Goal: Complete application form

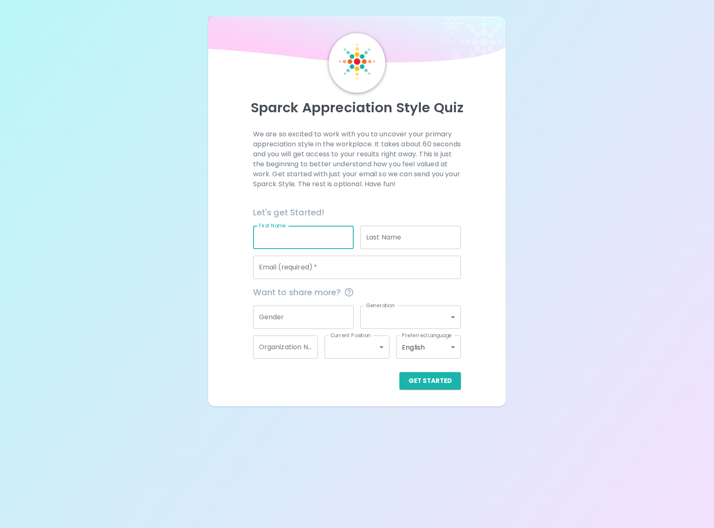
type input "[PERSON_NAME]"
type input "[EMAIL_ADDRESS][DOMAIN_NAME]"
type input "[PERSON_NAME] Consulting LLC"
click at [329, 261] on input "[EMAIL_ADDRESS][DOMAIN_NAME]" at bounding box center [357, 267] width 208 height 23
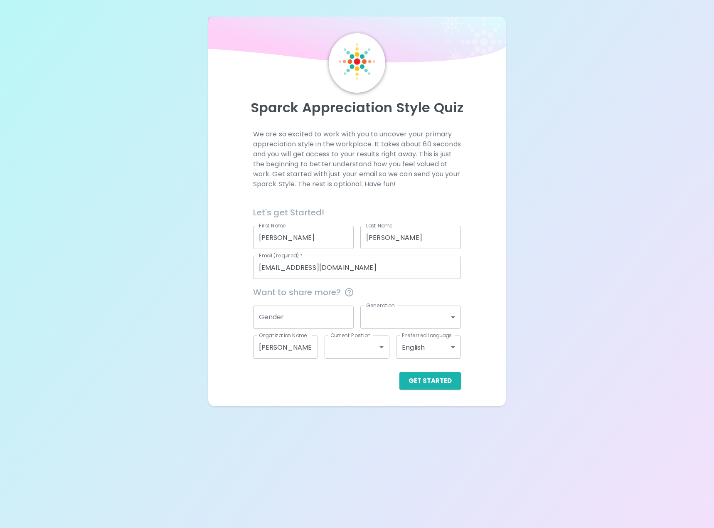
click at [537, 297] on div "Sparck Appreciation Style Quiz We are so excited to work with you to uncover yo…" at bounding box center [357, 203] width 714 height 406
click at [294, 345] on input "[PERSON_NAME] Consulting LLC" at bounding box center [285, 347] width 65 height 23
click at [309, 326] on input "Gender" at bounding box center [303, 317] width 101 height 23
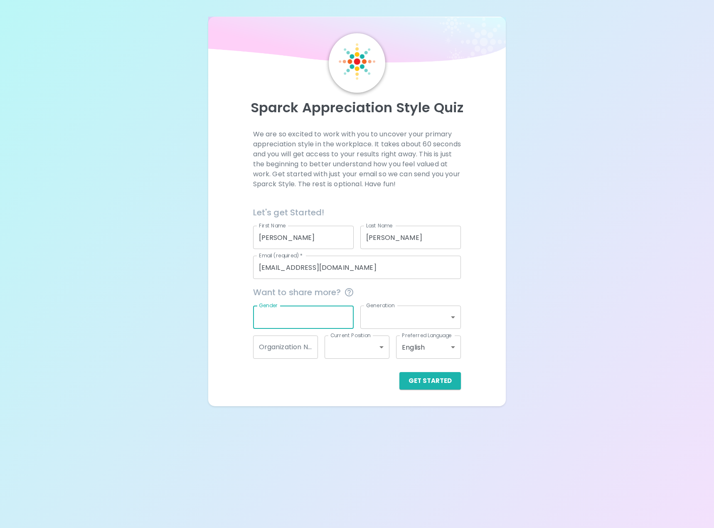
click at [324, 311] on input "Gender" at bounding box center [303, 317] width 101 height 23
click at [420, 286] on span "Want to share more?" at bounding box center [357, 292] width 208 height 13
click at [317, 316] on input "Gender" at bounding box center [303, 317] width 101 height 23
type input "[DEMOGRAPHIC_DATA]"
click at [416, 314] on body "Sparck Appreciation Style Quiz We are so excited to work with you to uncover yo…" at bounding box center [357, 264] width 714 height 528
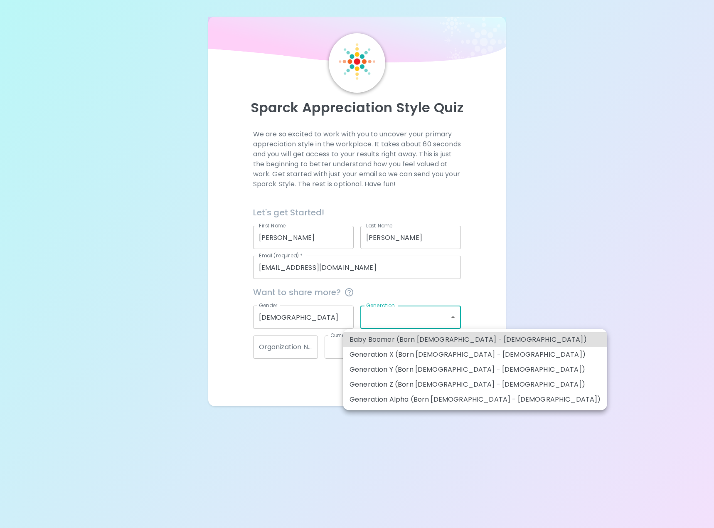
click at [410, 368] on li "Generation Y (Born [DEMOGRAPHIC_DATA] - [DEMOGRAPHIC_DATA])" at bounding box center [475, 369] width 264 height 15
type input "generation_y"
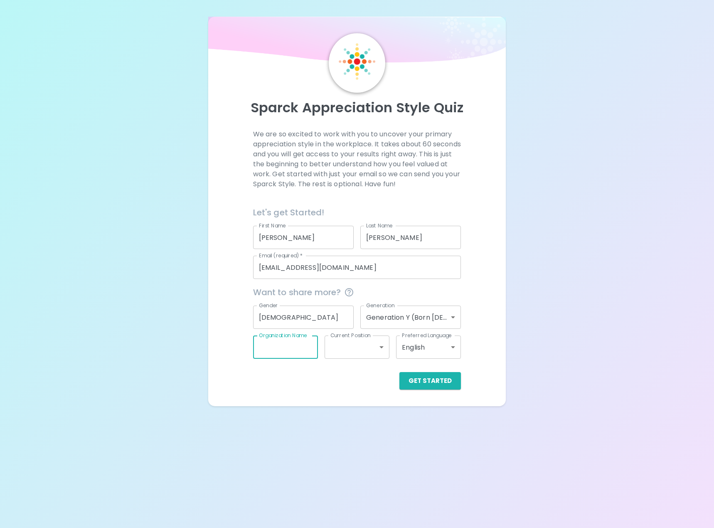
click at [296, 350] on input "Organization Name" at bounding box center [285, 347] width 65 height 23
click at [341, 350] on body "Sparck Appreciation Style Quiz We are so excited to work with you to uncover yo…" at bounding box center [357, 264] width 714 height 528
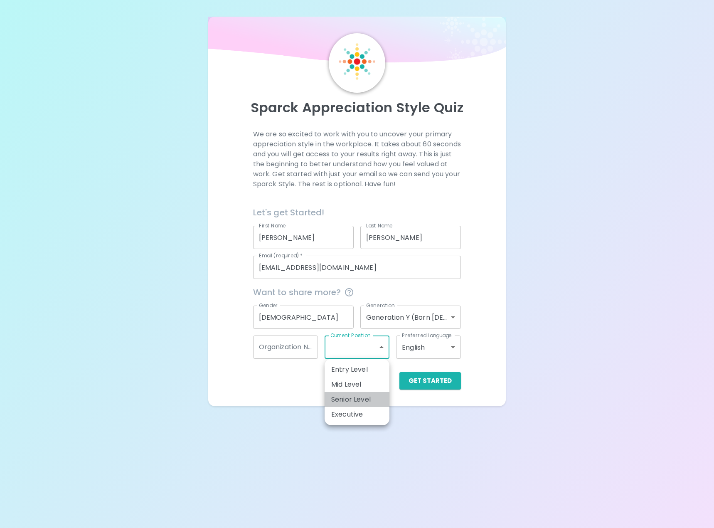
click at [357, 394] on li "Senior Level" at bounding box center [357, 399] width 65 height 15
type input "senior_level"
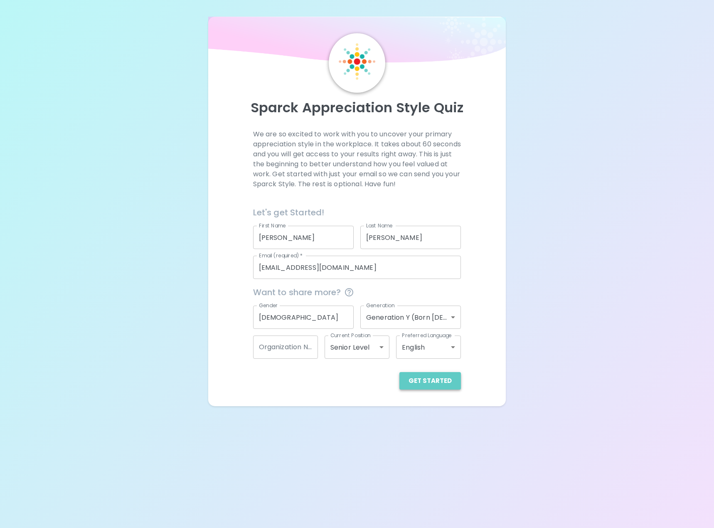
click at [437, 379] on button "Get Started" at bounding box center [431, 380] width 62 height 17
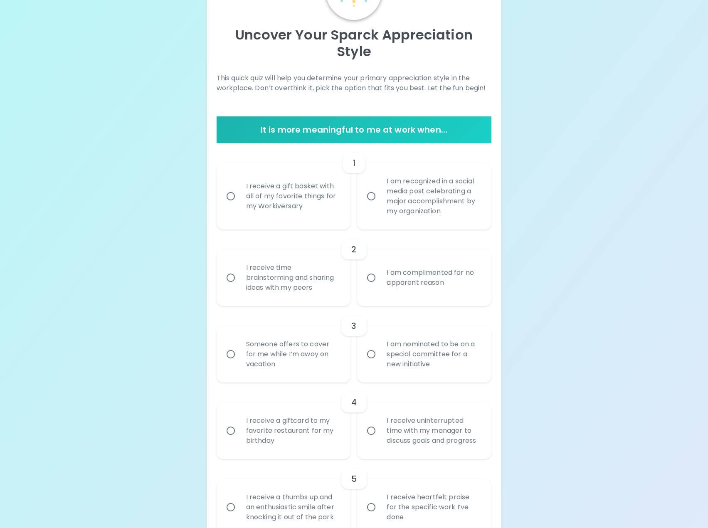
scroll to position [83, 0]
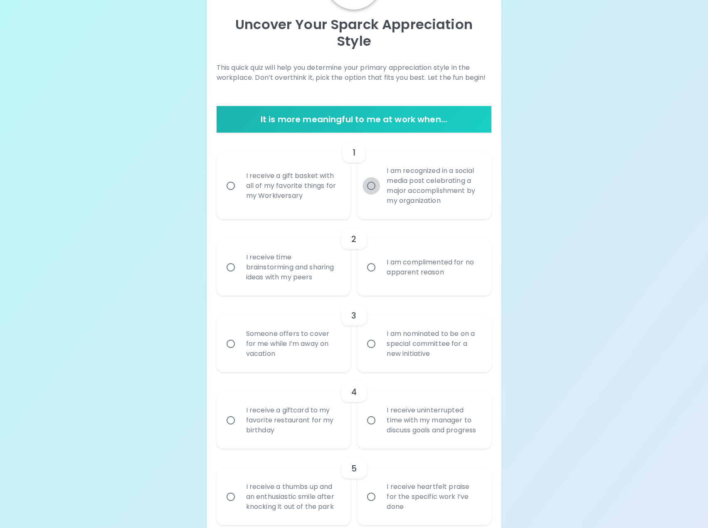
click at [379, 177] on input "I am recognized in a social media post celebrating a major accomplishment by my…" at bounding box center [371, 185] width 17 height 17
radio input "true"
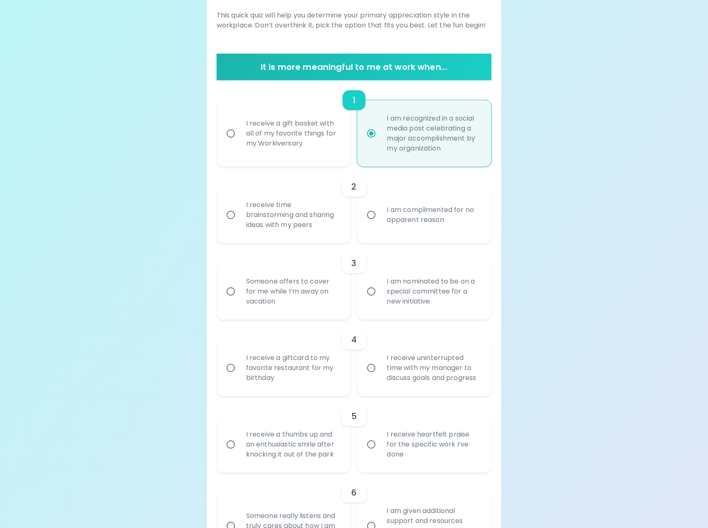
scroll to position [150, 0]
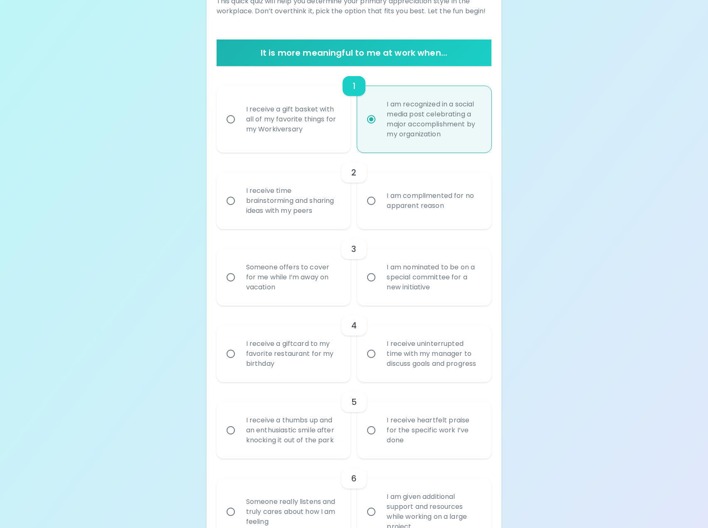
click at [367, 192] on input "I am complimented for no apparent reason" at bounding box center [371, 200] width 17 height 17
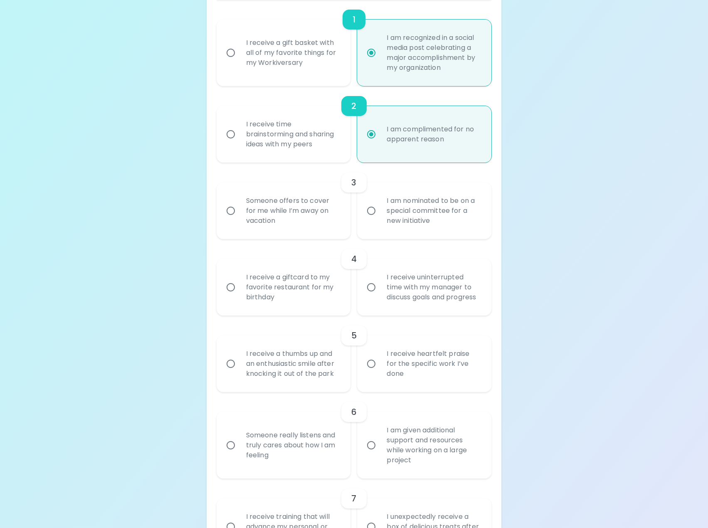
scroll to position [258, 0]
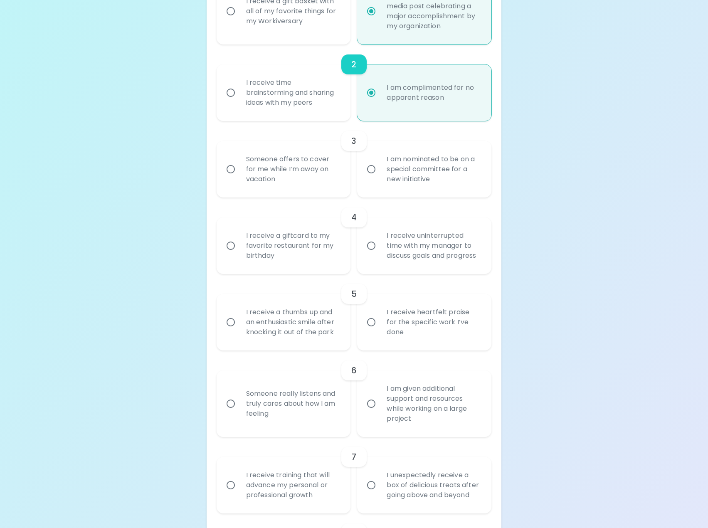
radio input "true"
click at [380, 156] on div "I am nominated to be on a special committee for a new initiative" at bounding box center [433, 169] width 107 height 50
click at [380, 161] on input "I am nominated to be on a special committee for a new initiative" at bounding box center [371, 169] width 17 height 17
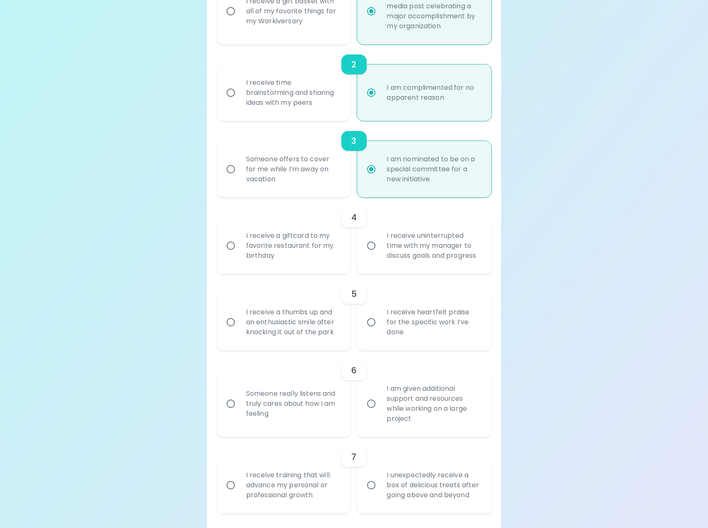
radio input "false"
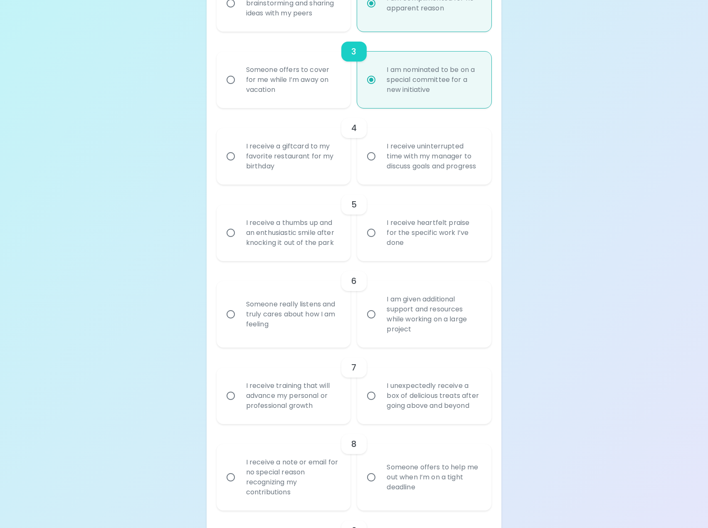
scroll to position [366, 0]
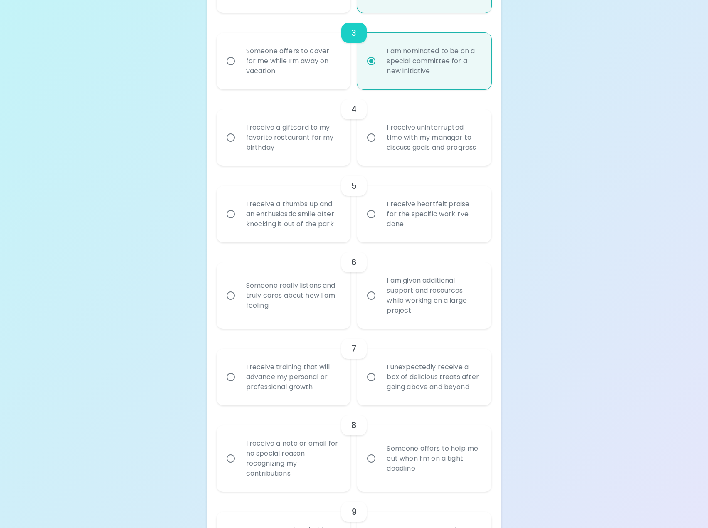
radio input "true"
click at [419, 133] on div "I receive uninterrupted time with my manager to discuss goals and progress" at bounding box center [433, 138] width 107 height 50
click at [380, 133] on input "I receive uninterrupted time with my manager to discuss goals and progress" at bounding box center [371, 137] width 17 height 17
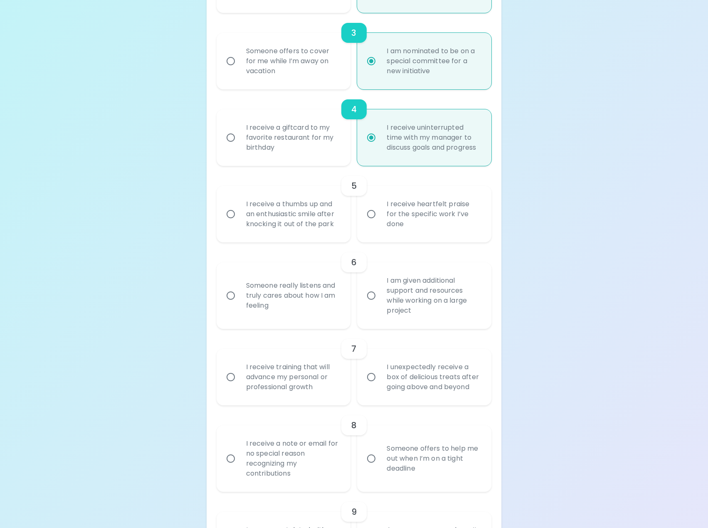
radio input "false"
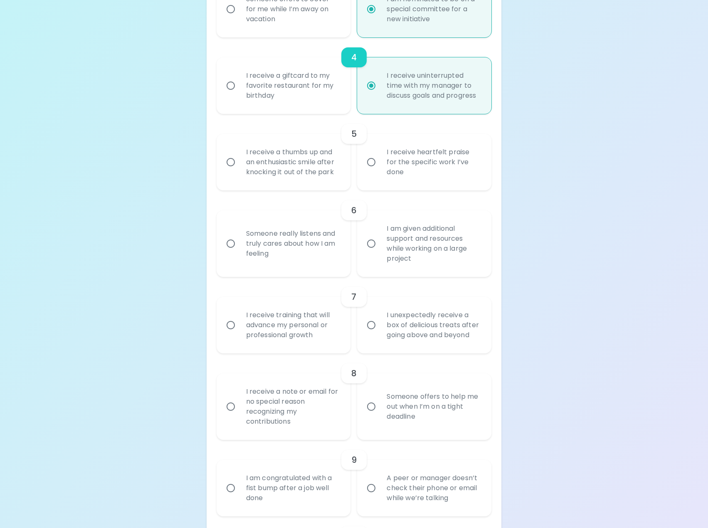
scroll to position [432, 0]
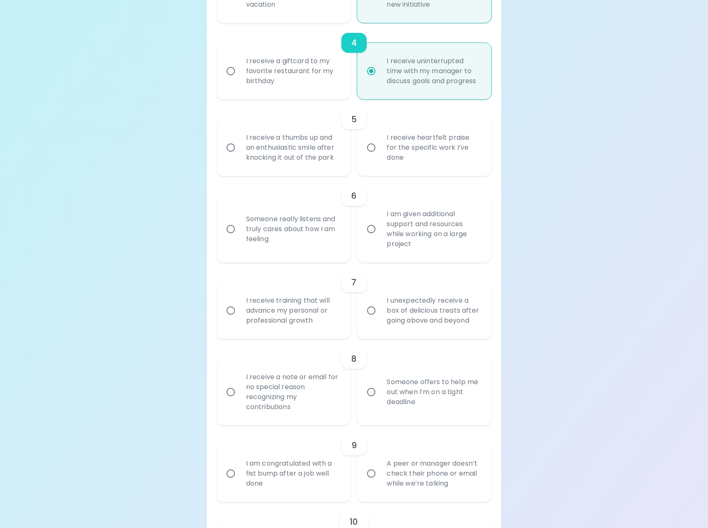
radio input "true"
click at [375, 139] on input "I receive heartfelt praise for the specific work I’ve done" at bounding box center [371, 147] width 17 height 17
radio input "false"
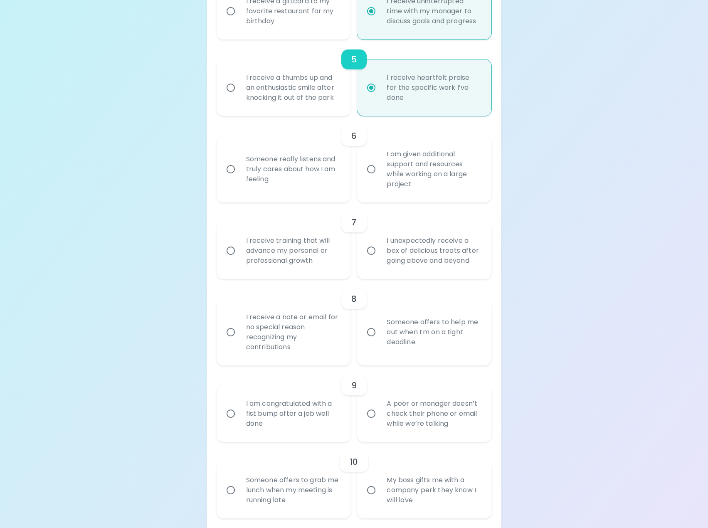
scroll to position [499, 0]
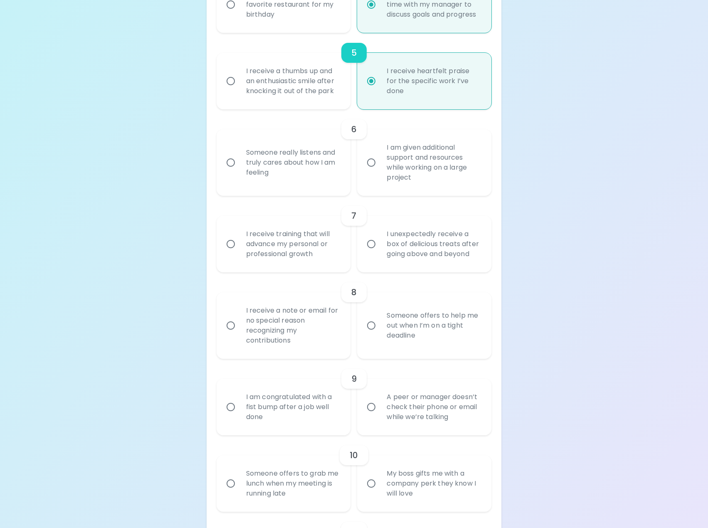
radio input "true"
click at [420, 161] on div "I am given additional support and resources while working on a large project" at bounding box center [433, 163] width 107 height 60
click at [380, 161] on input "I am given additional support and resources while working on a large project" at bounding box center [371, 162] width 17 height 17
radio input "false"
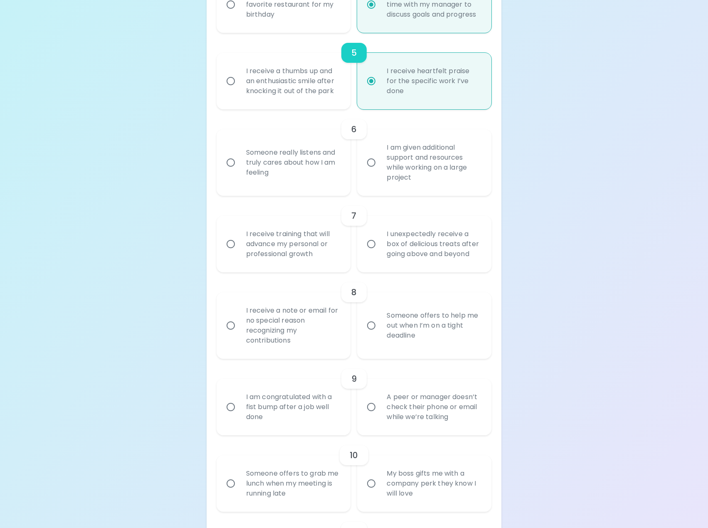
radio input "false"
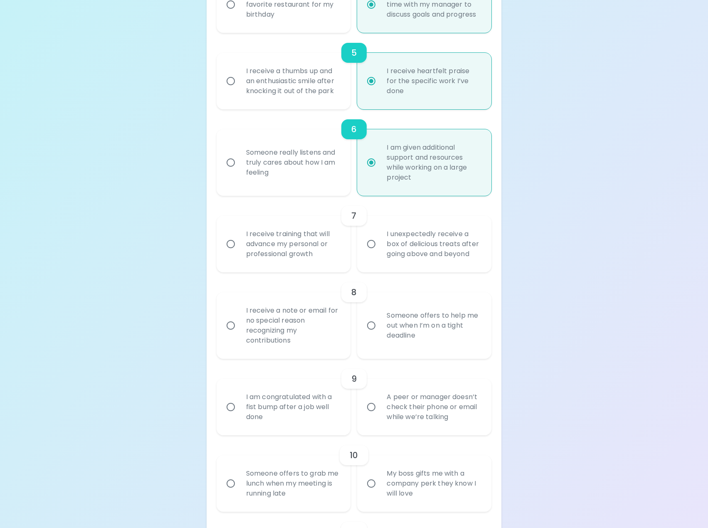
scroll to position [566, 0]
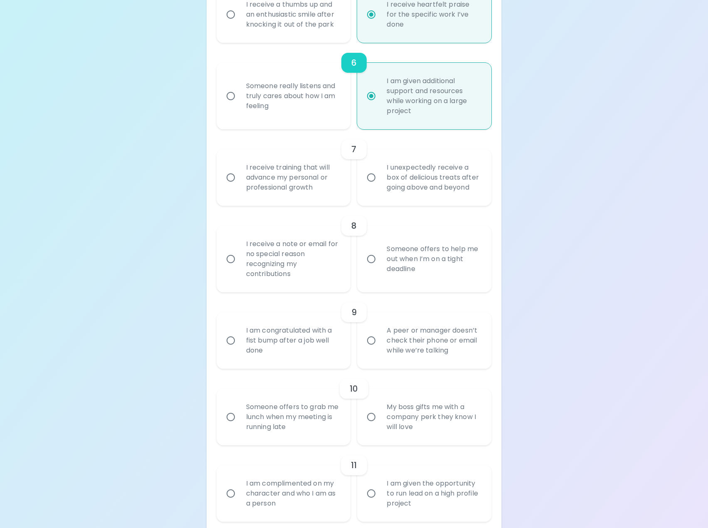
radio input "true"
click at [260, 168] on div "I receive training that will advance my personal or professional growth" at bounding box center [293, 178] width 107 height 50
click at [240, 169] on input "I receive training that will advance my personal or professional growth" at bounding box center [230, 177] width 17 height 17
radio input "false"
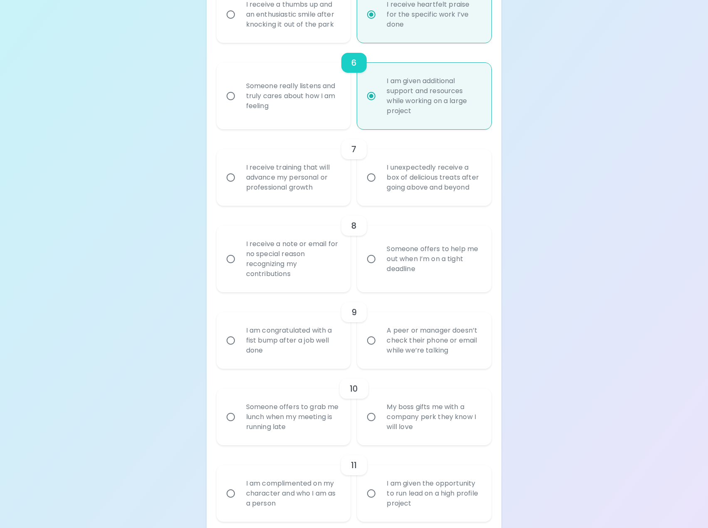
radio input "false"
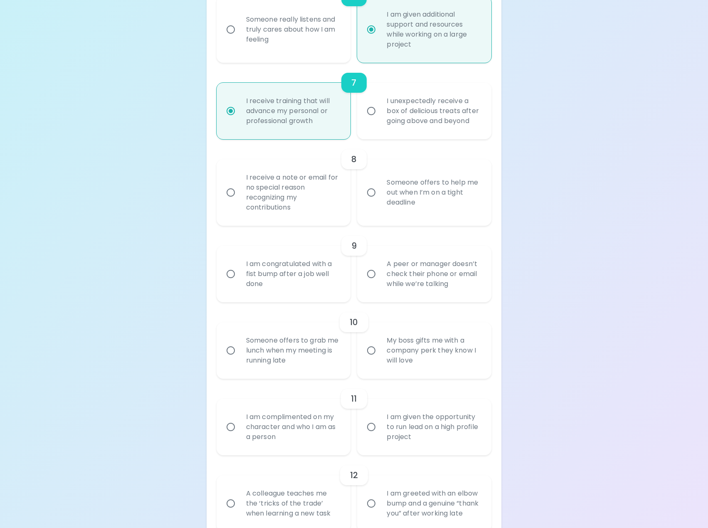
scroll to position [674, 0]
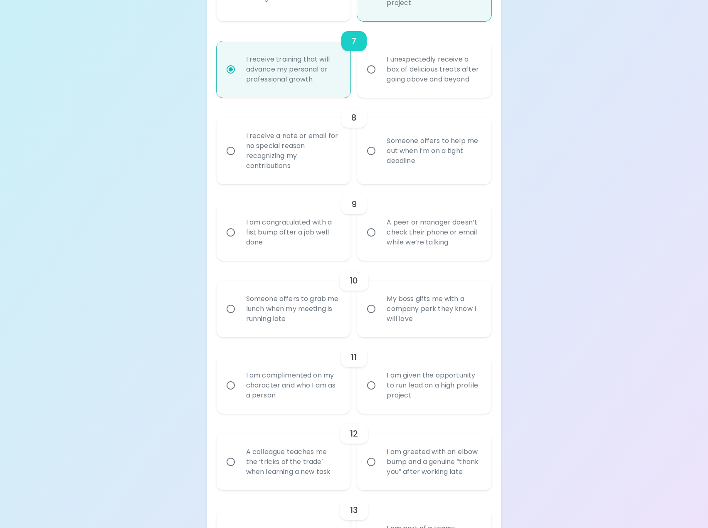
radio input "true"
click at [301, 143] on div "I receive a note or email for no special reason recognizing my contributions" at bounding box center [293, 151] width 107 height 60
click at [240, 143] on input "I receive a note or email for no special reason recognizing my contributions" at bounding box center [230, 150] width 17 height 17
radio input "false"
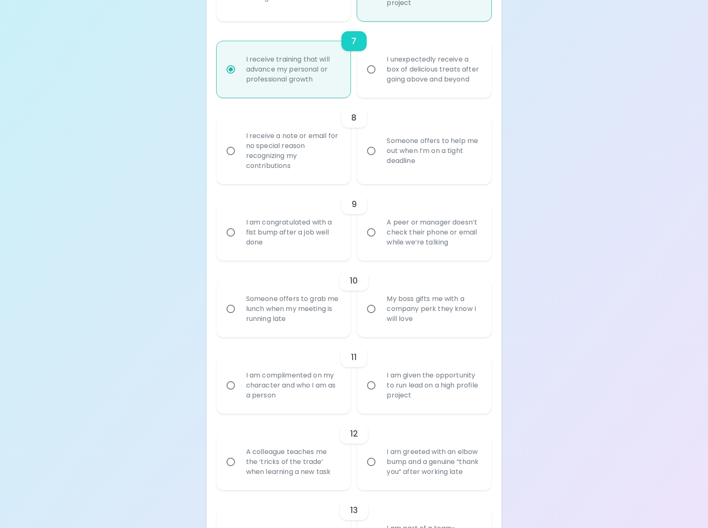
radio input "false"
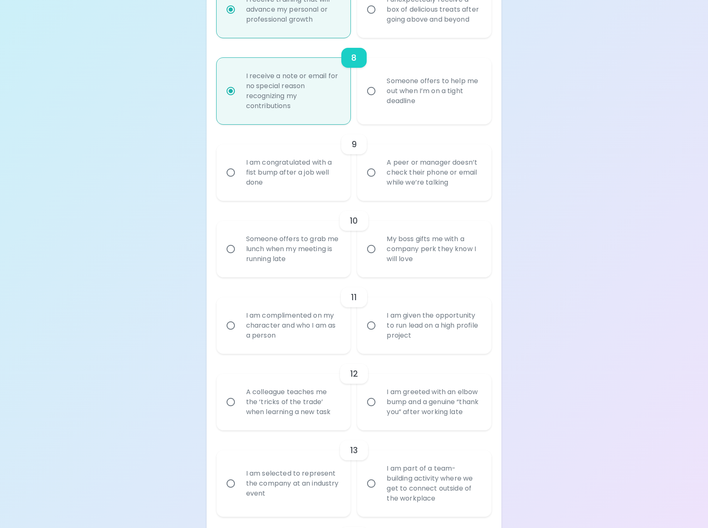
scroll to position [740, 0]
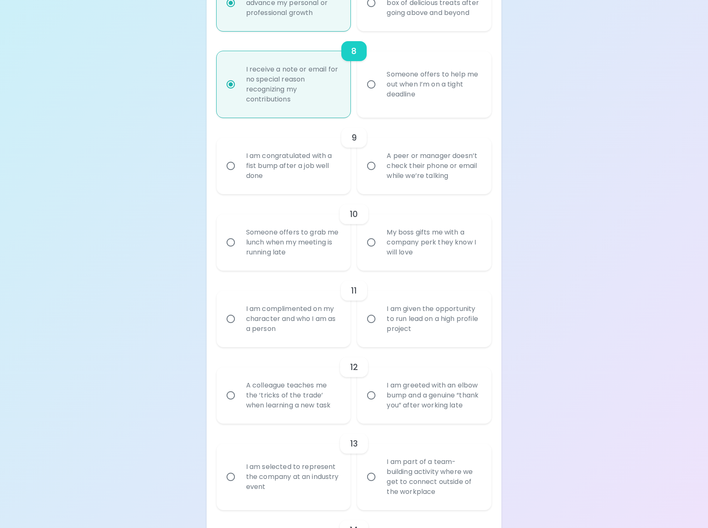
radio input "true"
click at [269, 151] on div "I am congratulated with a fist bump after a job well done" at bounding box center [293, 166] width 107 height 50
click at [240, 157] on input "I am congratulated with a fist bump after a job well done" at bounding box center [230, 165] width 17 height 17
radio input "false"
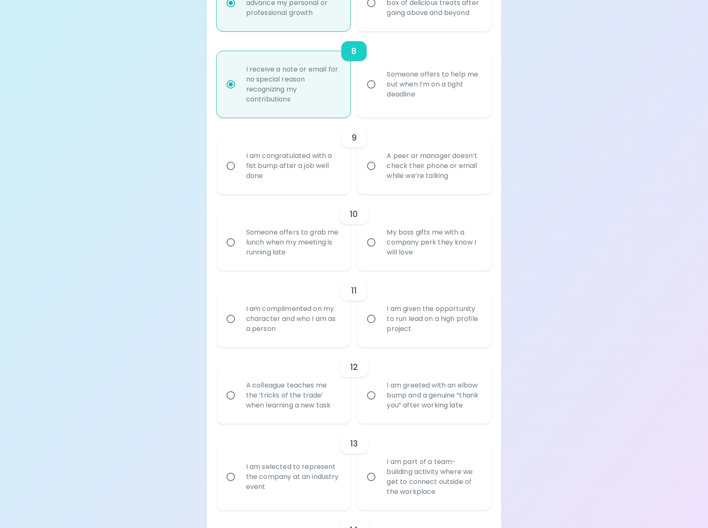
radio input "false"
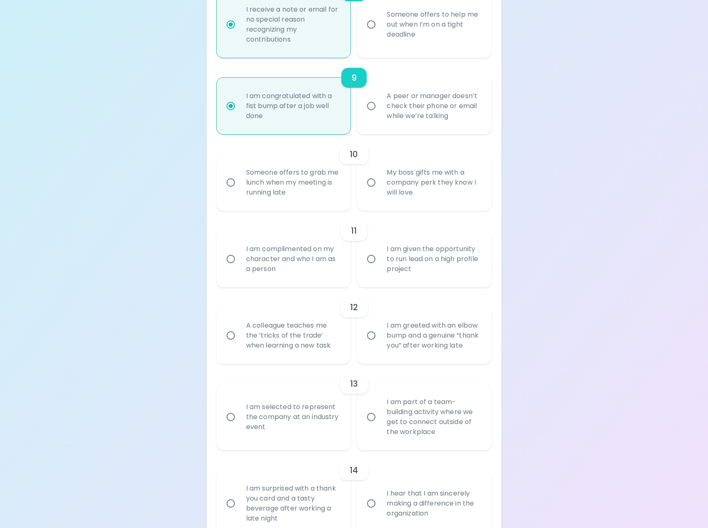
scroll to position [807, 0]
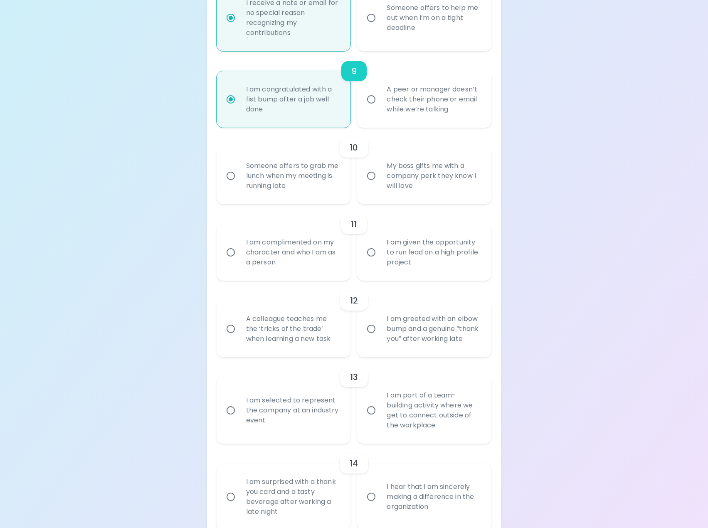
radio input "true"
click at [412, 166] on div "My boss gifts me with a company perk they know I will love" at bounding box center [433, 176] width 107 height 50
click at [380, 167] on input "My boss gifts me with a company perk they know I will love" at bounding box center [371, 175] width 17 height 17
radio input "false"
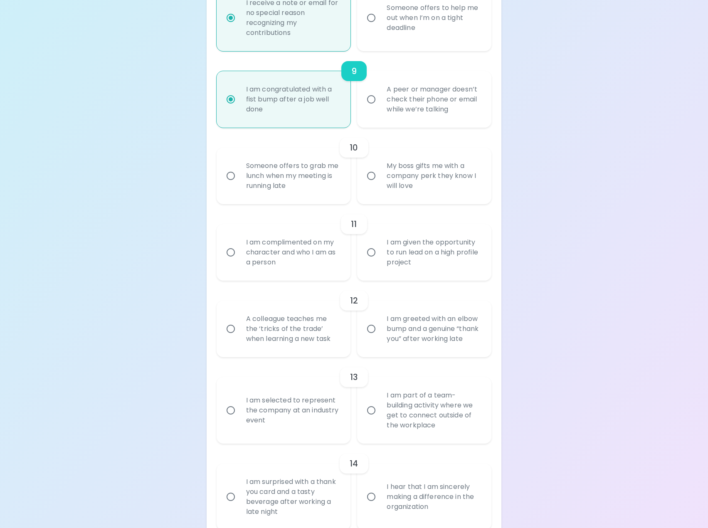
radio input "false"
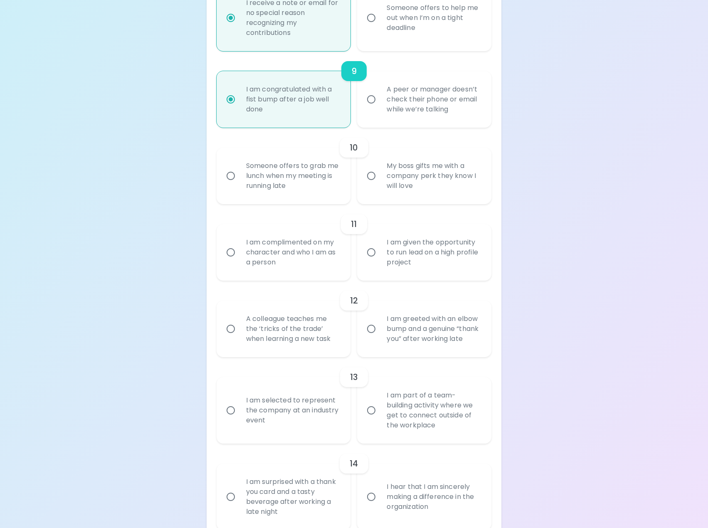
radio input "false"
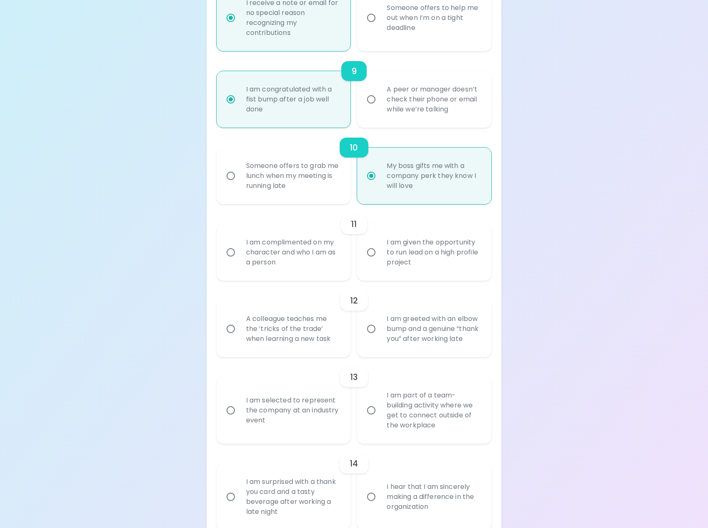
scroll to position [873, 0]
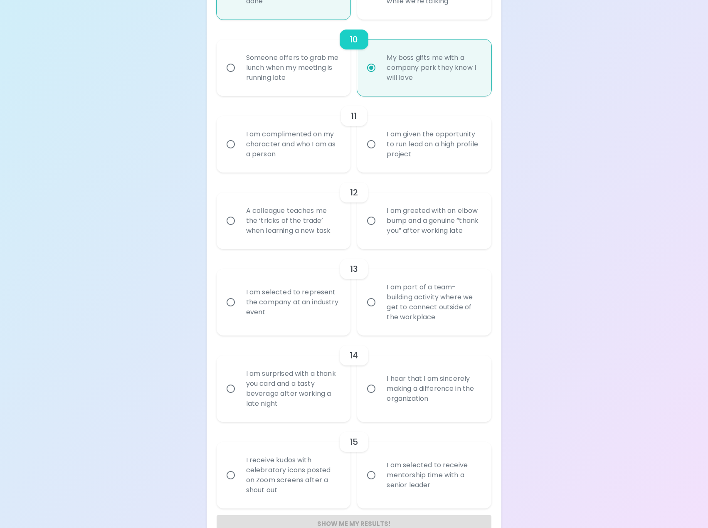
radio input "true"
click at [307, 138] on div "I am complimented on my character and who I am as a person" at bounding box center [293, 144] width 107 height 50
click at [240, 138] on input "I am complimented on my character and who I am as a person" at bounding box center [230, 144] width 17 height 17
radio input "false"
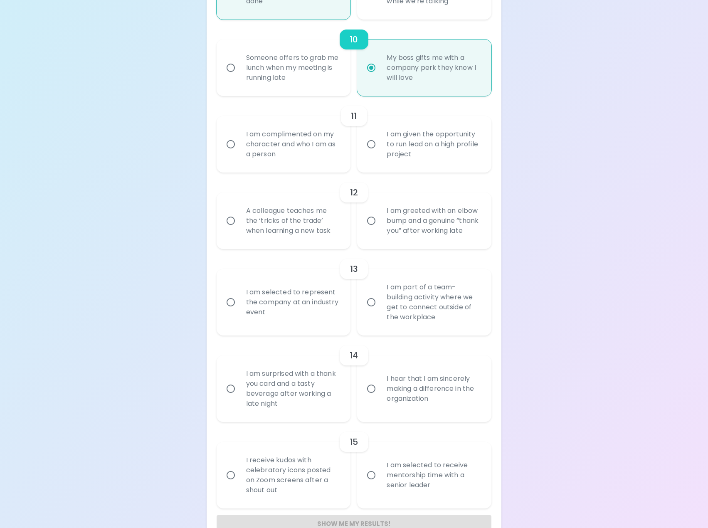
radio input "false"
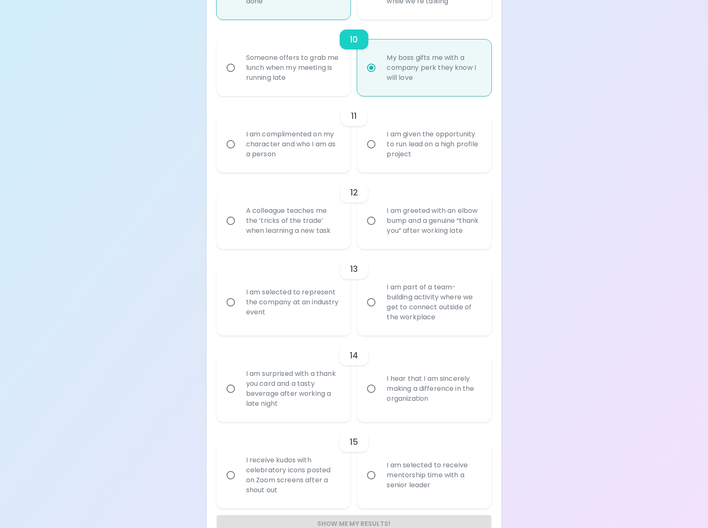
radio input "false"
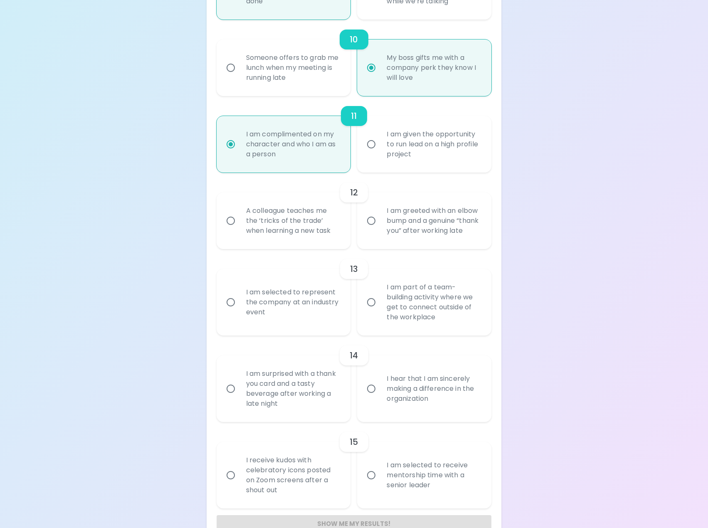
scroll to position [929, 0]
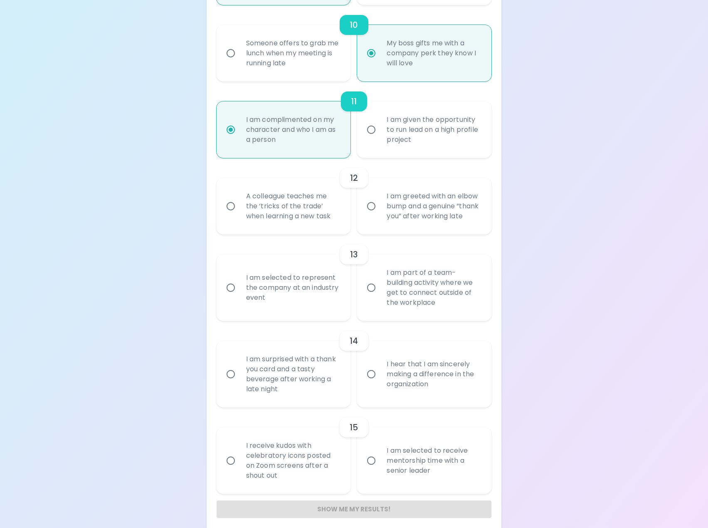
radio input "true"
click at [426, 201] on div "I am greeted with an elbow bump and a genuine “thank you” after working late" at bounding box center [433, 206] width 107 height 50
click at [380, 201] on input "I am greeted with an elbow bump and a genuine “thank you” after working late" at bounding box center [371, 206] width 17 height 17
radio input "false"
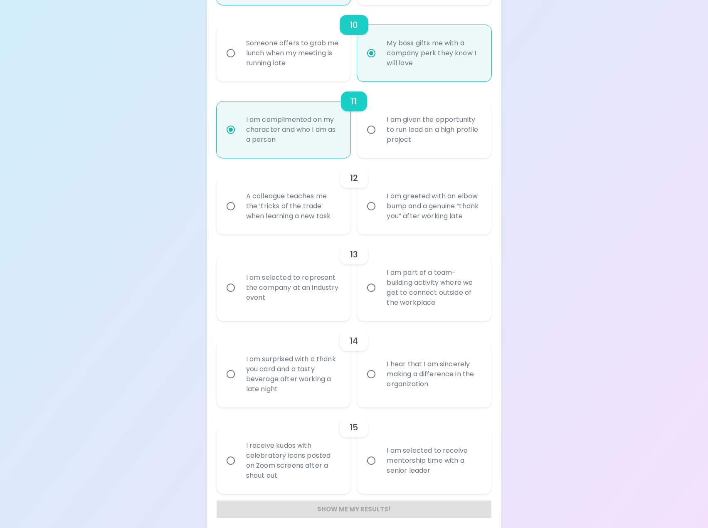
radio input "false"
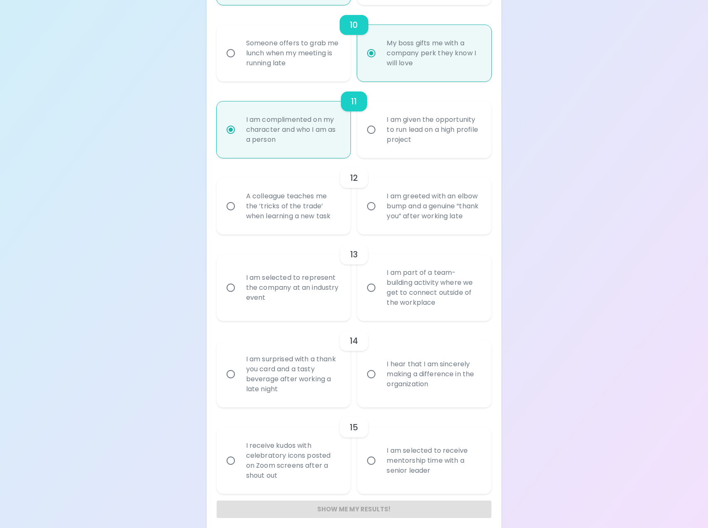
radio input "false"
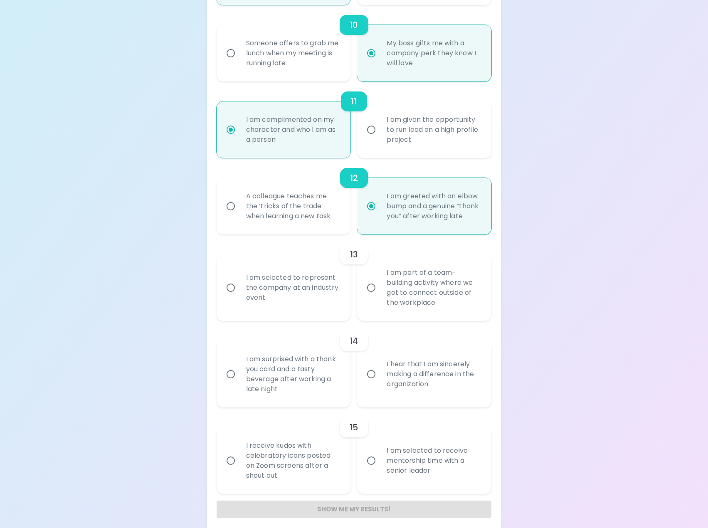
radio input "true"
click at [450, 287] on div "I am part of a team-building activity where we get to connect outside of the wo…" at bounding box center [433, 288] width 107 height 60
click at [380, 287] on input "I am part of a team-building activity where we get to connect outside of the wo…" at bounding box center [371, 287] width 17 height 17
radio input "false"
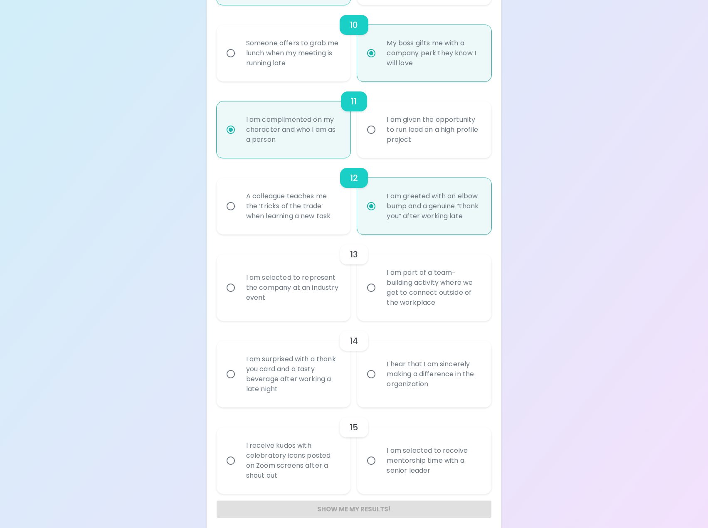
radio input "false"
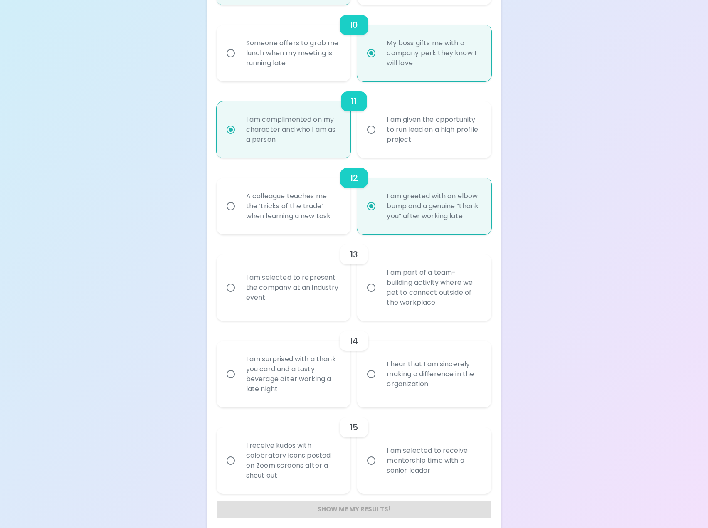
radio input "false"
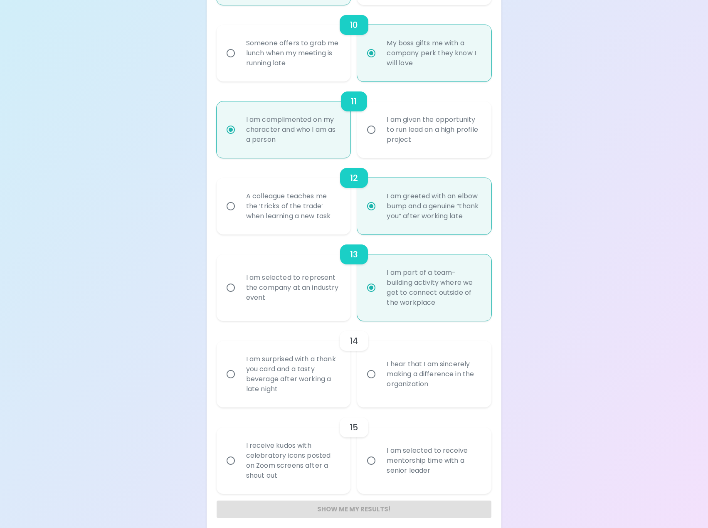
radio input "true"
click at [444, 375] on div "I hear that I am sincerely making a difference in the organization" at bounding box center [433, 374] width 107 height 50
click at [380, 375] on input "I hear that I am sincerely making a difference in the organization" at bounding box center [371, 374] width 17 height 17
radio input "false"
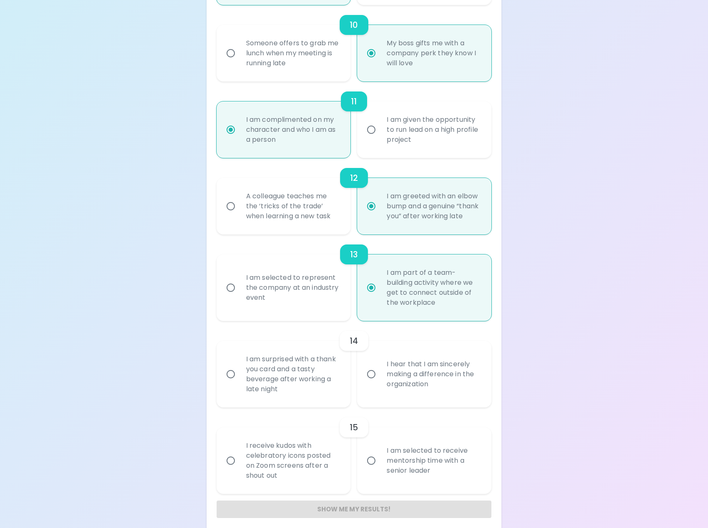
radio input "false"
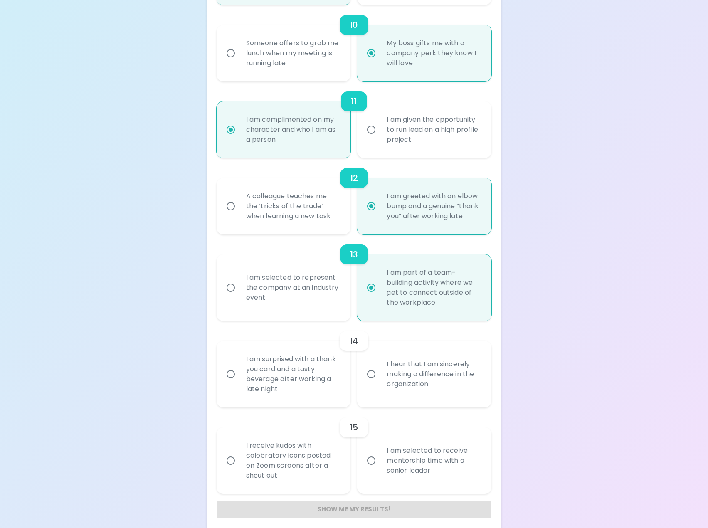
radio input "false"
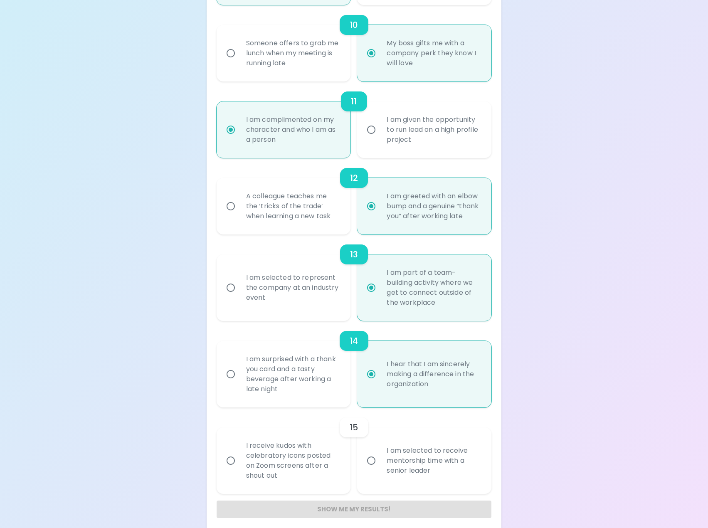
radio input "true"
click at [296, 445] on div "I receive kudos with celebratory icons posted on Zoom screens after a shout out" at bounding box center [293, 461] width 107 height 60
click at [240, 452] on input "I receive kudos with celebratory icons posted on Zoom screens after a shout out" at bounding box center [230, 460] width 17 height 17
radio input "false"
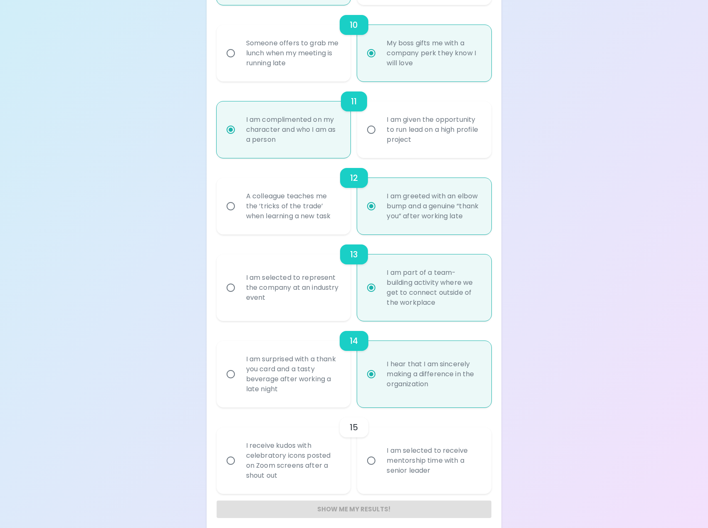
radio input "false"
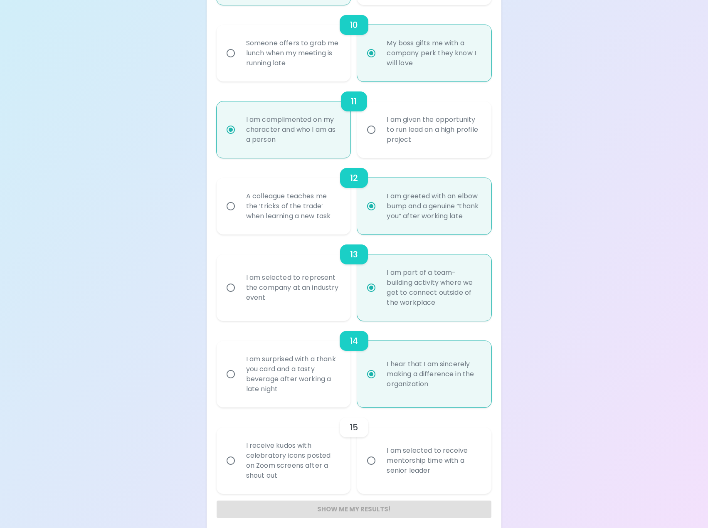
radio input "false"
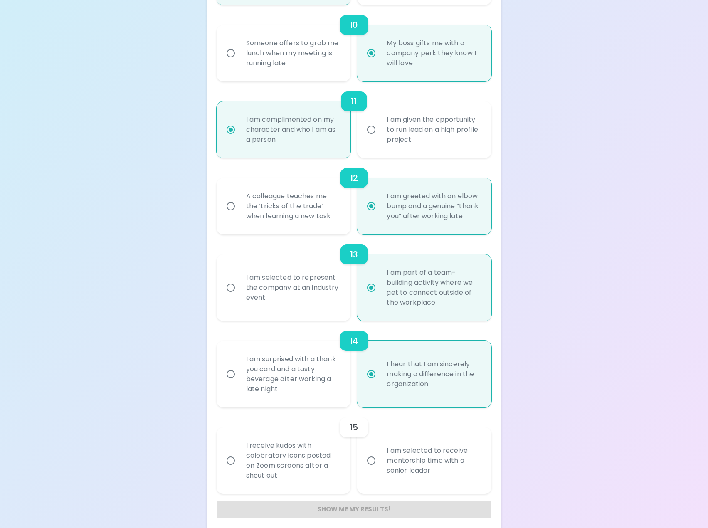
radio input "false"
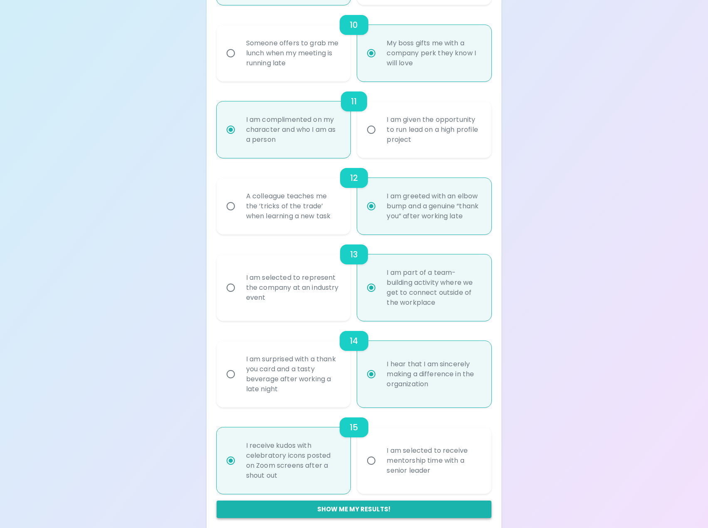
radio input "true"
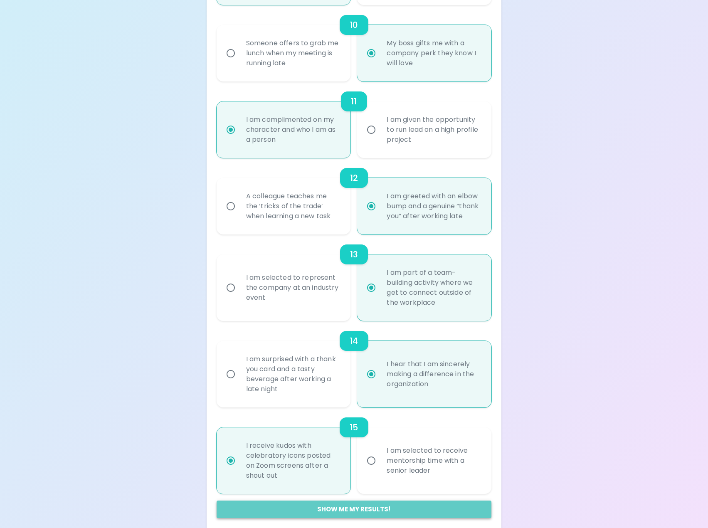
click at [349, 506] on button "Show me my results!" at bounding box center [354, 509] width 275 height 17
radio input "false"
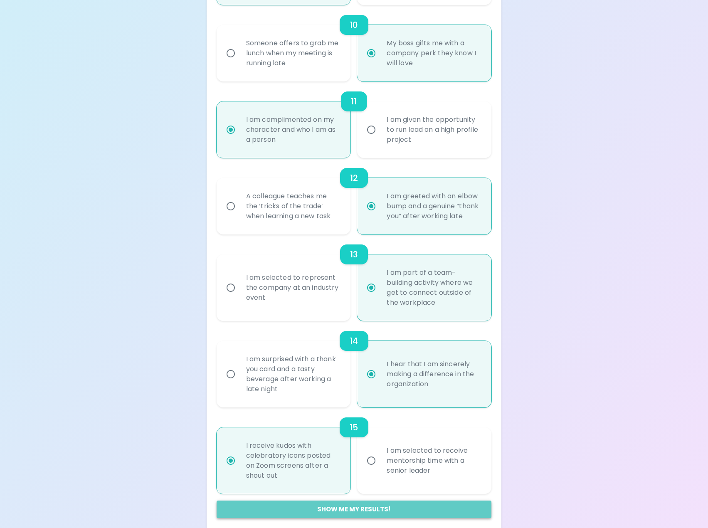
radio input "false"
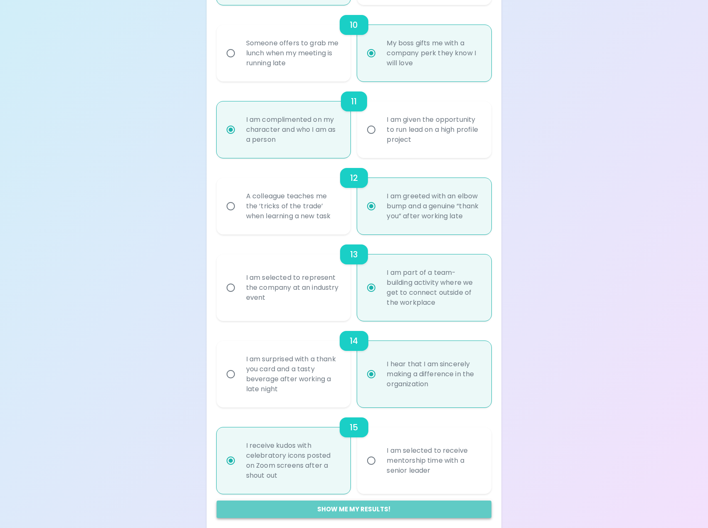
radio input "false"
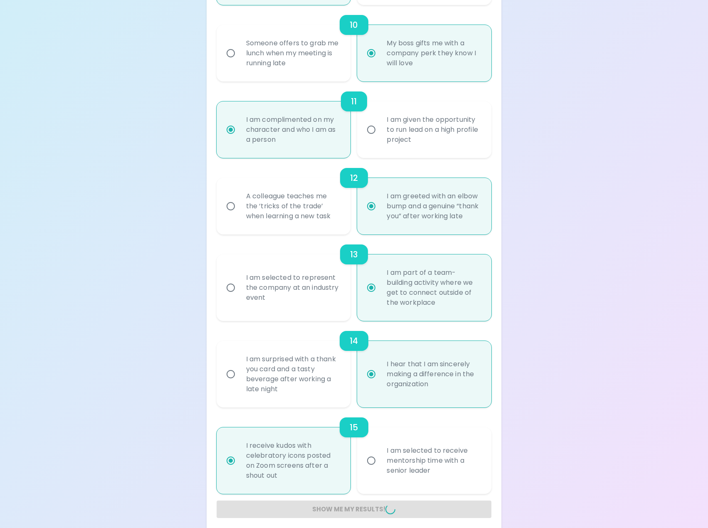
radio input "false"
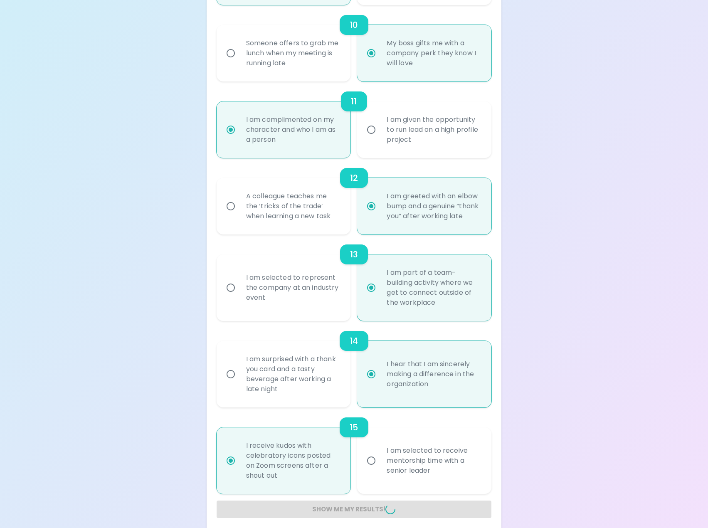
radio input "false"
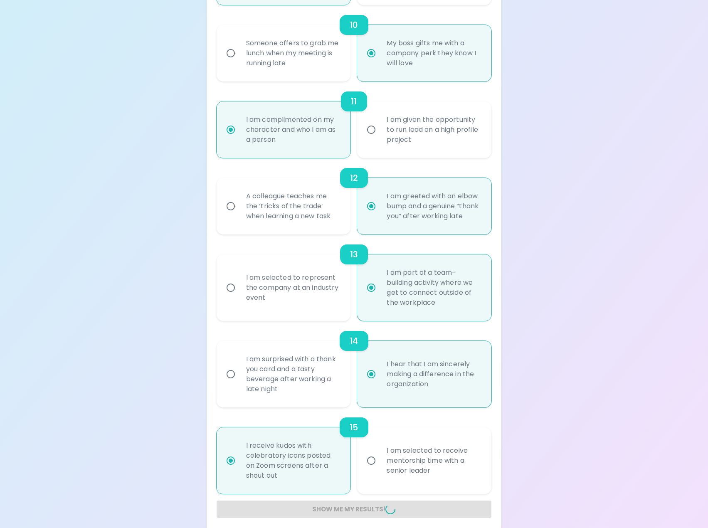
radio input "false"
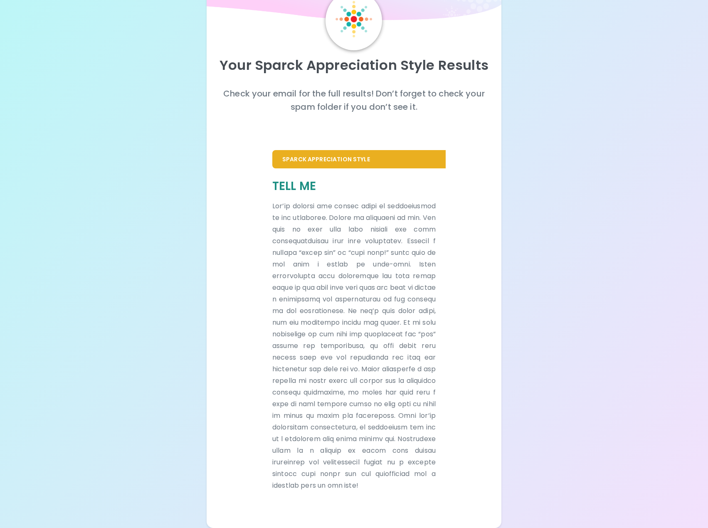
scroll to position [54, 0]
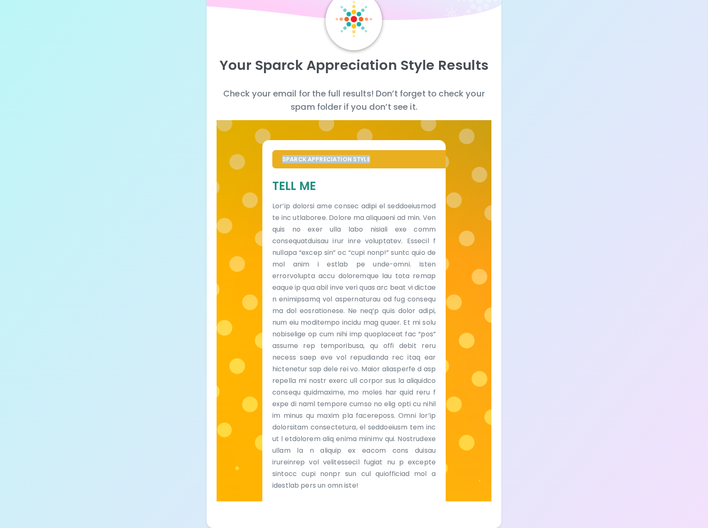
drag, startPoint x: 284, startPoint y: 146, endPoint x: 422, endPoint y: 152, distance: 137.8
click at [422, 152] on div "Sparck Appreciation Style" at bounding box center [358, 159] width 173 height 18
click at [338, 155] on p "Sparck Appreciation Style" at bounding box center [358, 159] width 153 height 8
click at [347, 153] on div "Sparck Appreciation Style" at bounding box center [358, 159] width 173 height 18
